Goal: Information Seeking & Learning: Compare options

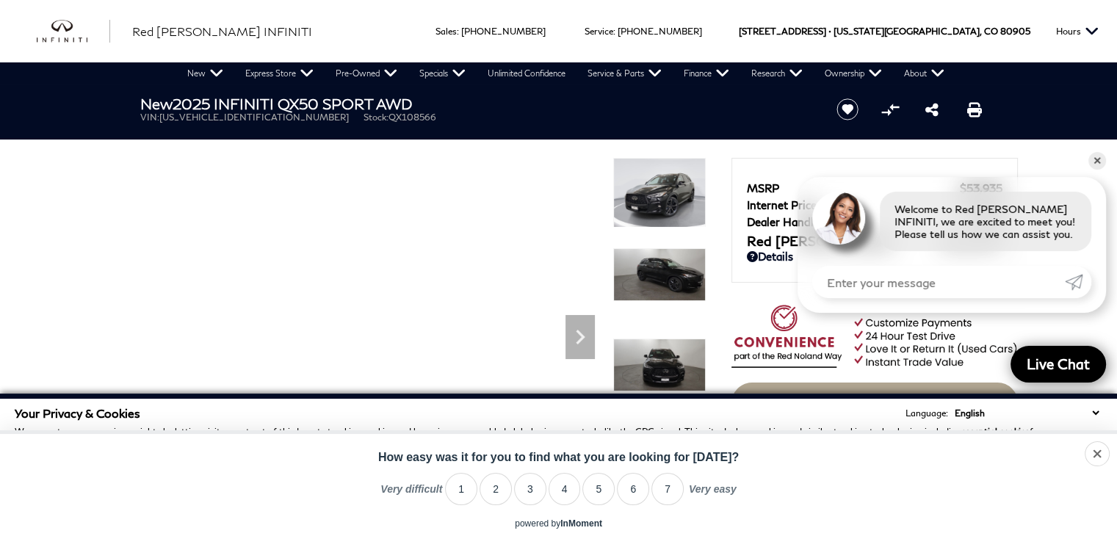
click at [543, 106] on h1 "New 2025 INFINITI QX50 SPORT AWD" at bounding box center [476, 103] width 672 height 16
click at [539, 420] on div "Your Privacy & Cookies Language: English Spanish / Español English / United Kin…" at bounding box center [558, 448] width 1087 height 85
click at [552, 518] on div "dismiss Share Tweet No thanks... How easy was it for you to find what you are l…" at bounding box center [558, 476] width 1117 height 84
click at [546, 134] on header "New 2025 INFINITI QX50 SPORT AWD VIN: 3PCAJ5FB2SF108566 Stock: QX108566 Start S…" at bounding box center [558, 111] width 1117 height 55
click at [601, 446] on div "dismiss Share Tweet No thanks... How easy was it for you to find what you are l…" at bounding box center [558, 476] width 1117 height 84
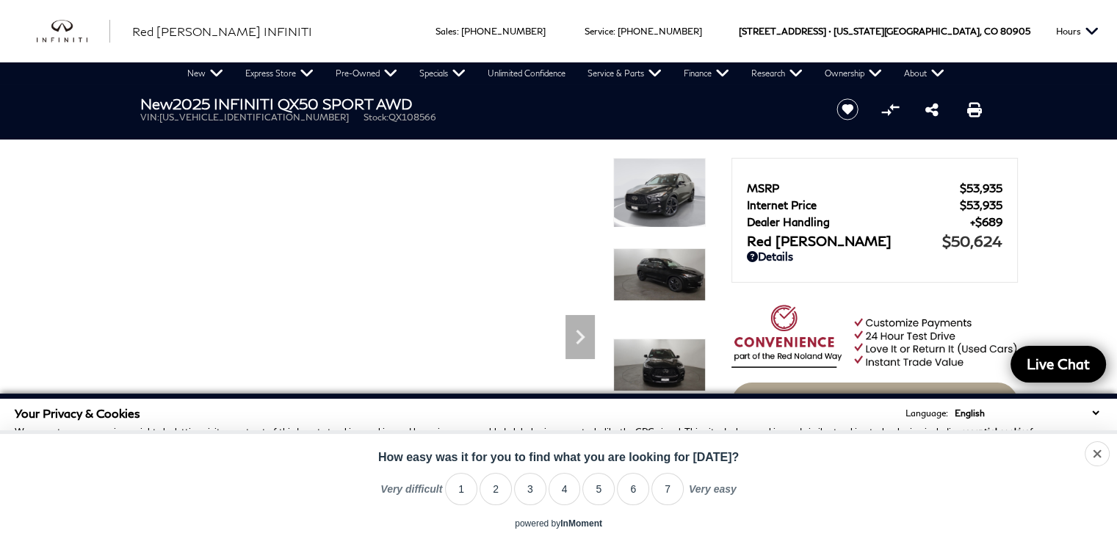
click at [388, 131] on div "New 2025 INFINITI QX50 SPORT AWD VIN: 3PCAJ5FB2SF108566 Stock: QX108566" at bounding box center [470, 108] width 705 height 49
drag, startPoint x: 395, startPoint y: 468, endPoint x: 396, endPoint y: 476, distance: 8.8
click at [396, 476] on div "Very difficult 0 1 2 3 4 5 6 7 8 9 10 Very easy Very difficult Very easy" at bounding box center [558, 490] width 1117 height 29
drag, startPoint x: 381, startPoint y: 136, endPoint x: 383, endPoint y: 147, distance: 11.2
click at [381, 136] on header "New 2025 INFINITI QX50 SPORT AWD VIN: 3PCAJ5FB2SF108566 Stock: QX108566 Start S…" at bounding box center [558, 111] width 1117 height 55
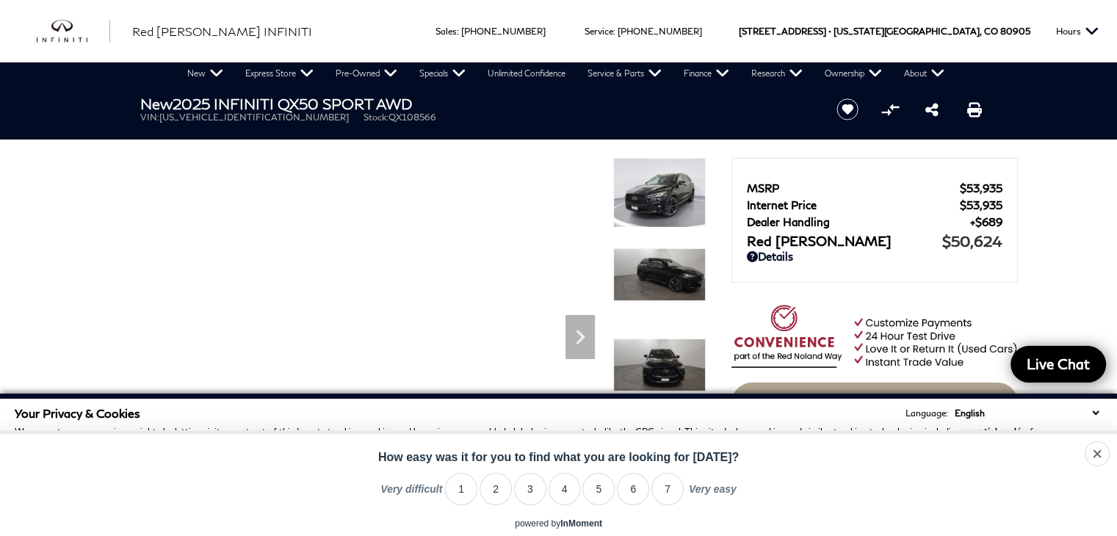
click at [355, 498] on div "Very difficult 0 1 2 3 4 5 6 7 8 9 10 Very easy Very difficult Very easy" at bounding box center [558, 490] width 1117 height 29
click at [592, 150] on section "New 2025 INFINITI QX50 SPORT AWD VIN: [US_VEHICLE_IDENTIFICATION_NUMBER] Stock:…" at bounding box center [558, 294] width 881 height 420
click at [496, 498] on li "2" at bounding box center [495, 489] width 32 height 32
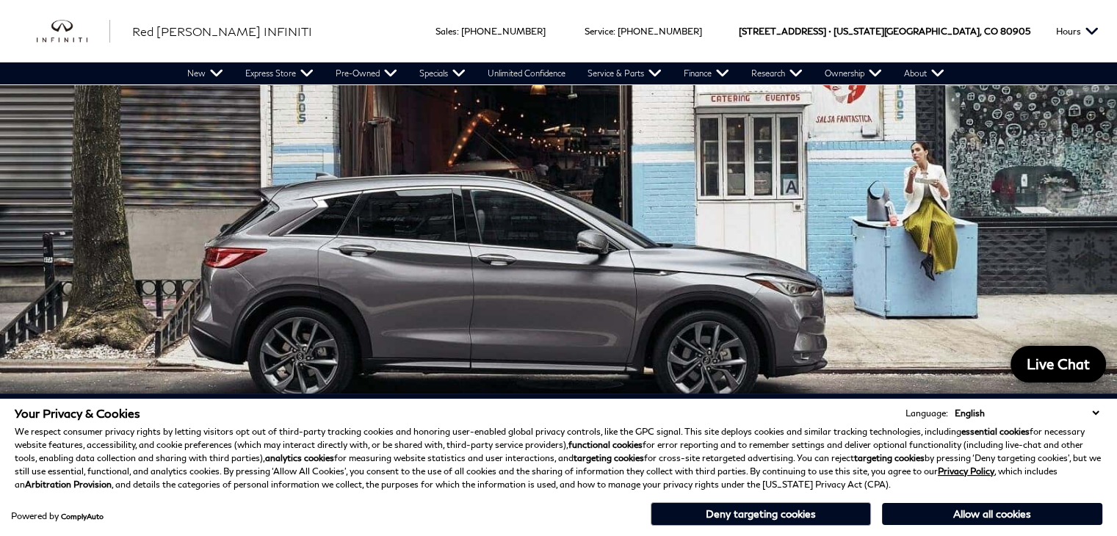
click at [1082, 393] on div at bounding box center [558, 240] width 1117 height 313
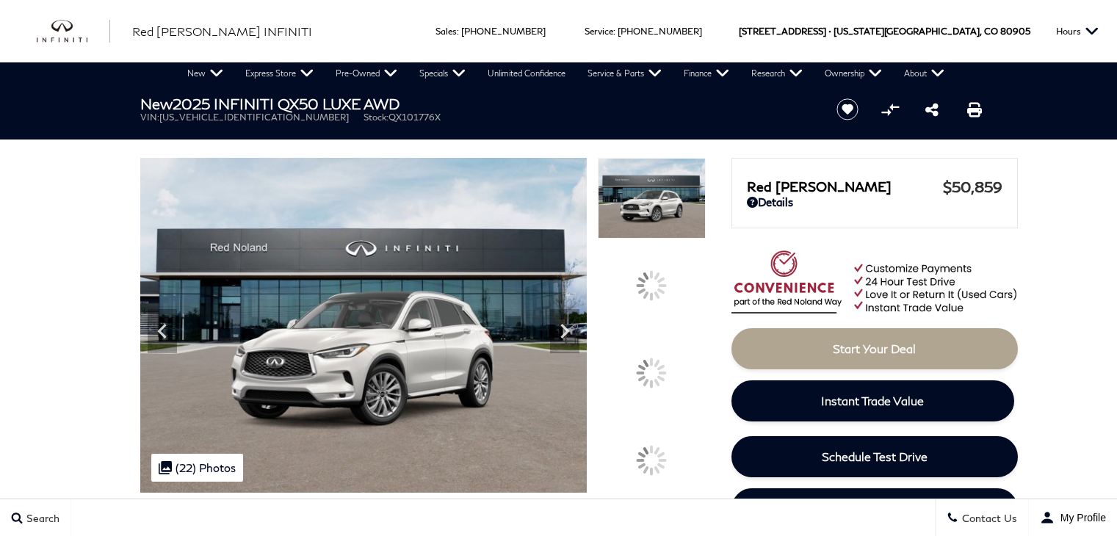
click at [398, 128] on div "New 2025 INFINITI QX50 LUXE AWD VIN: 3PCAJ5BB3SF101776 Stock: QX101776X" at bounding box center [470, 108] width 705 height 49
click at [378, 326] on img at bounding box center [363, 325] width 447 height 335
click at [384, 467] on img at bounding box center [363, 325] width 447 height 335
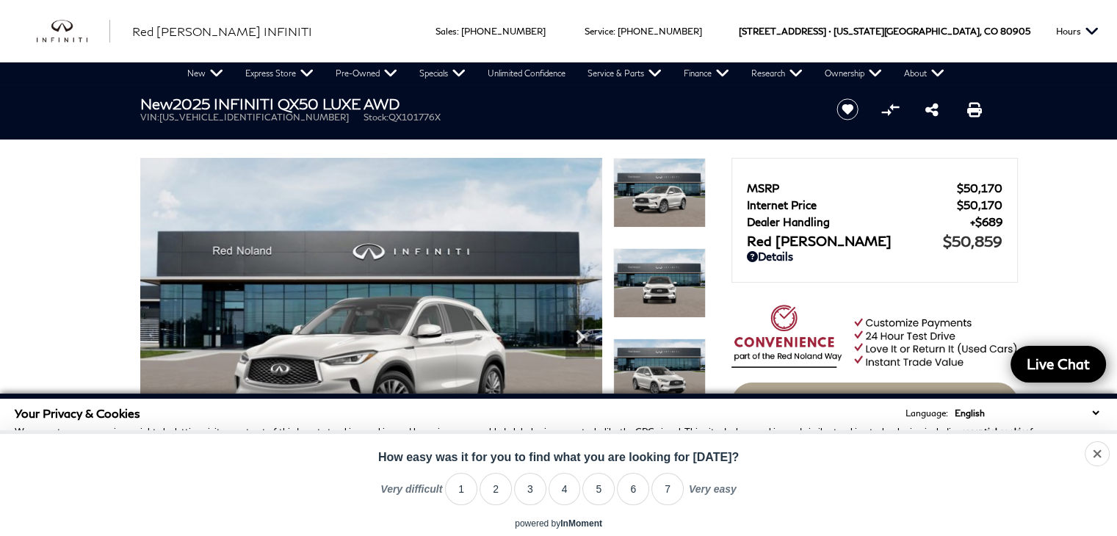
click at [233, 293] on img at bounding box center [371, 331] width 462 height 347
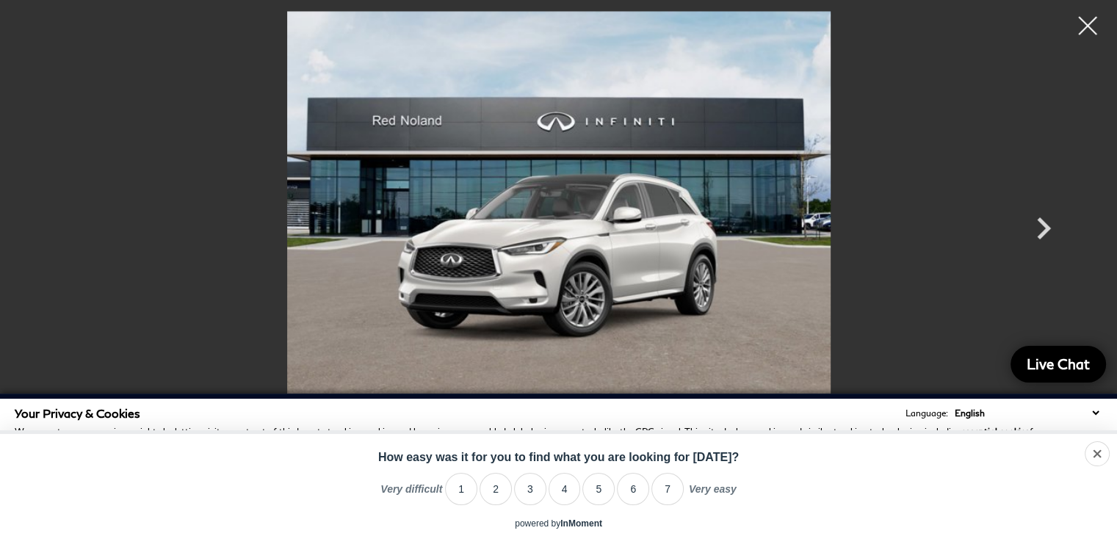
click at [333, 490] on div "Very difficult 0 1 2 3 4 5 6 7 8 9 10 Very easy Very difficult Very easy" at bounding box center [558, 490] width 1117 height 29
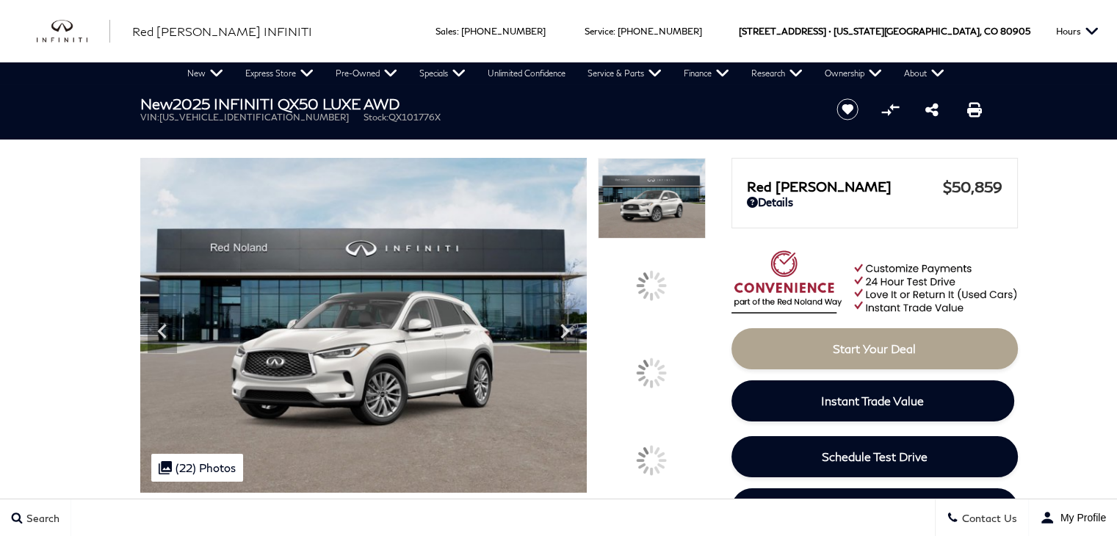
click at [512, 121] on ul "VIN: 3PCAJ5BB3SF101776 Stock: QX101776X" at bounding box center [476, 117] width 672 height 11
click at [514, 323] on img at bounding box center [363, 325] width 447 height 335
click at [540, 479] on img at bounding box center [363, 325] width 447 height 335
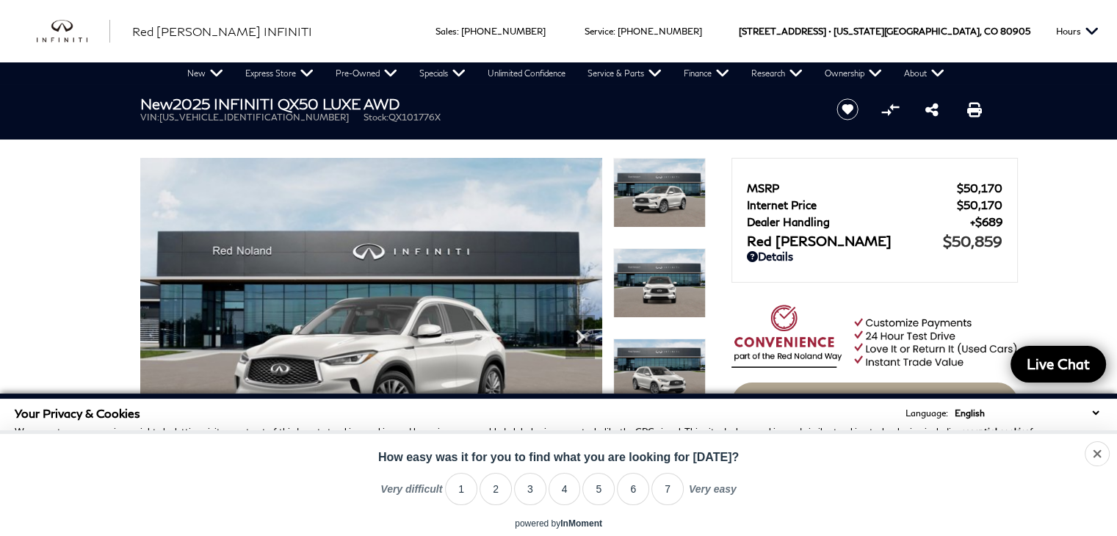
click at [1077, 397] on div "Your Privacy & Cookies Language: English Spanish / Español English / United Kin…" at bounding box center [558, 465] width 1117 height 142
